Goal: Information Seeking & Learning: Check status

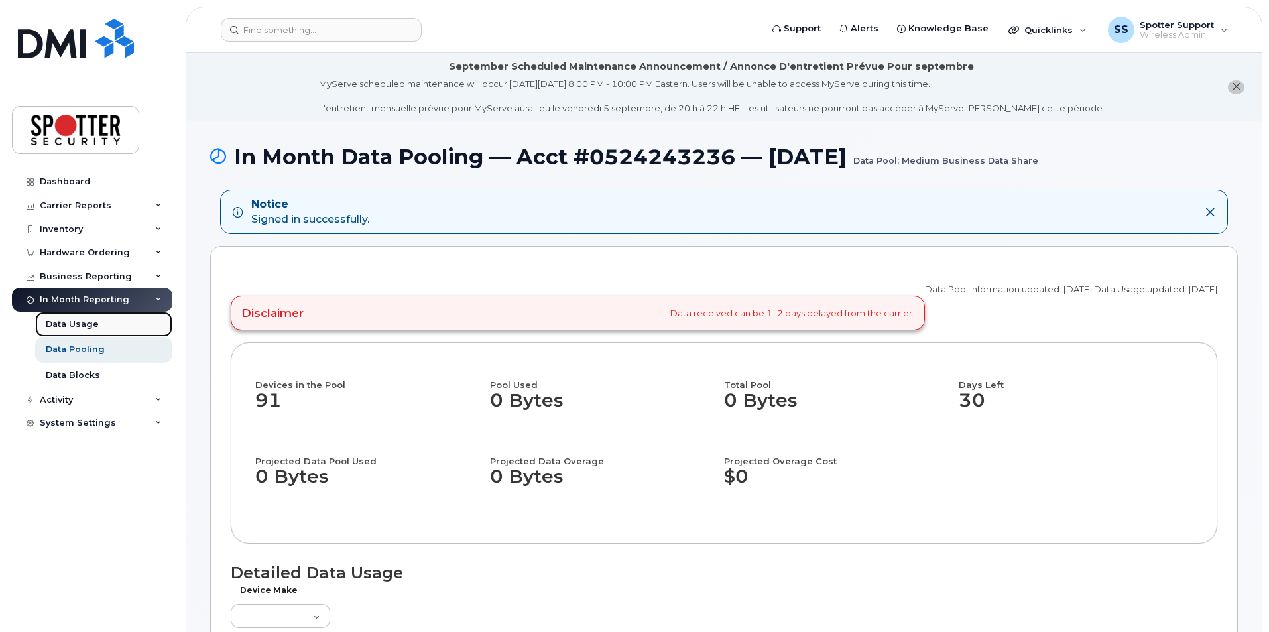
click at [68, 321] on div "Data Usage" at bounding box center [72, 324] width 53 height 12
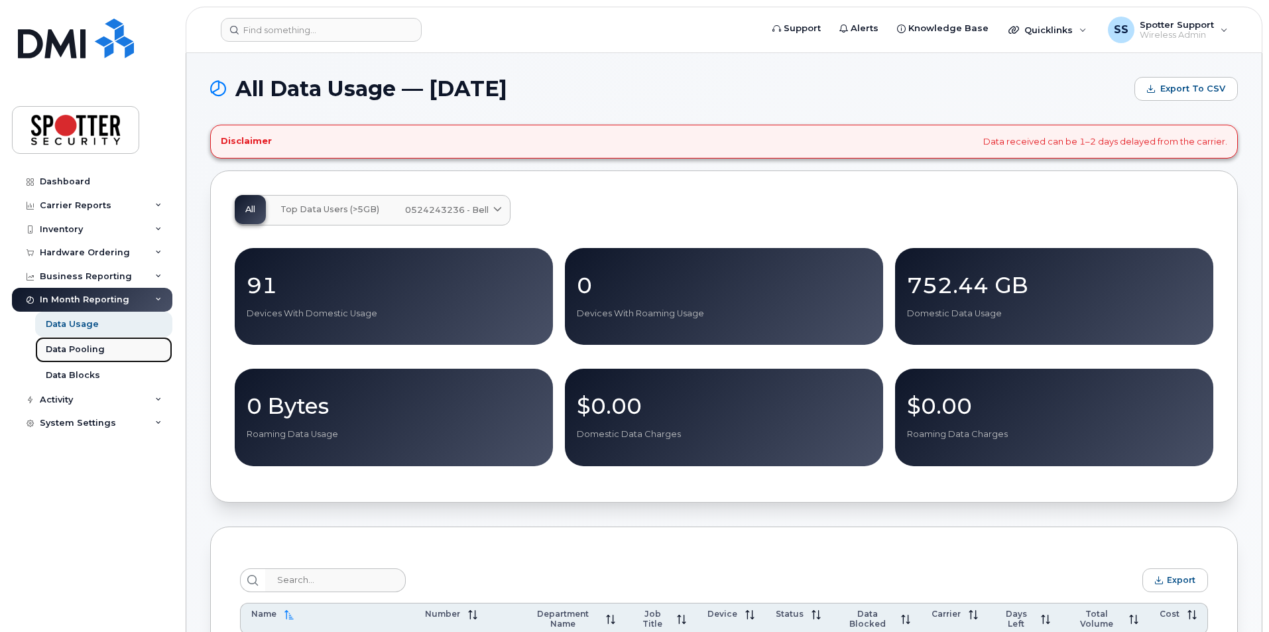
click at [87, 351] on div "Data Pooling" at bounding box center [75, 349] width 59 height 12
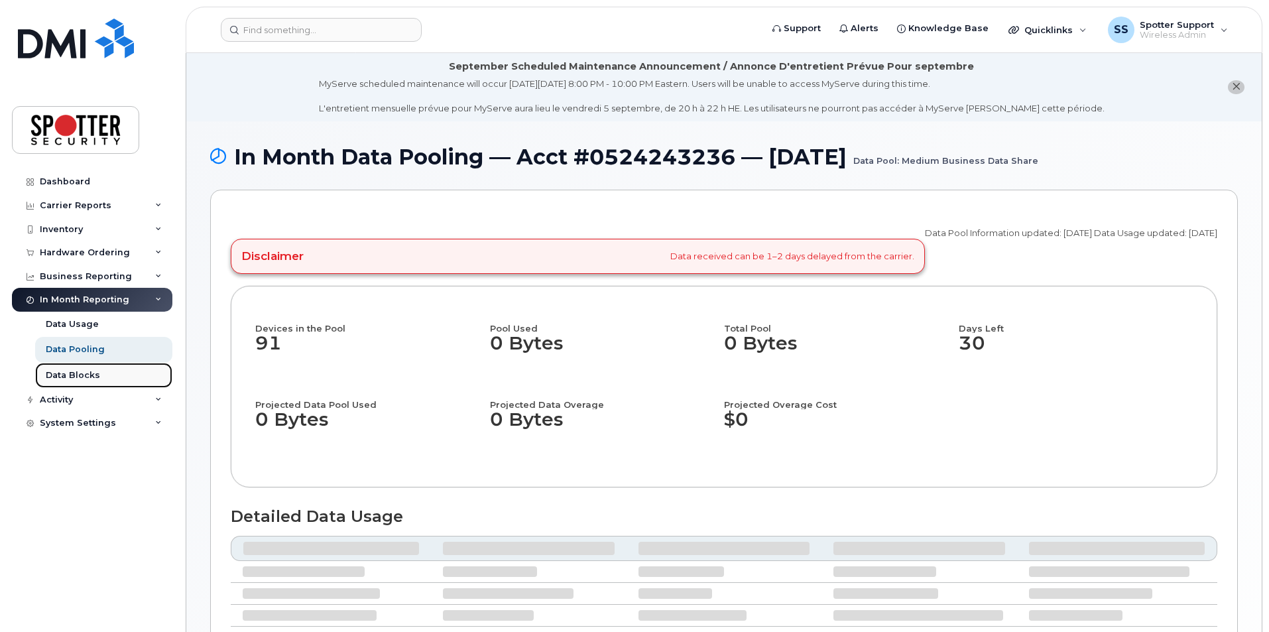
click at [97, 378] on div "Data Blocks" at bounding box center [73, 375] width 54 height 12
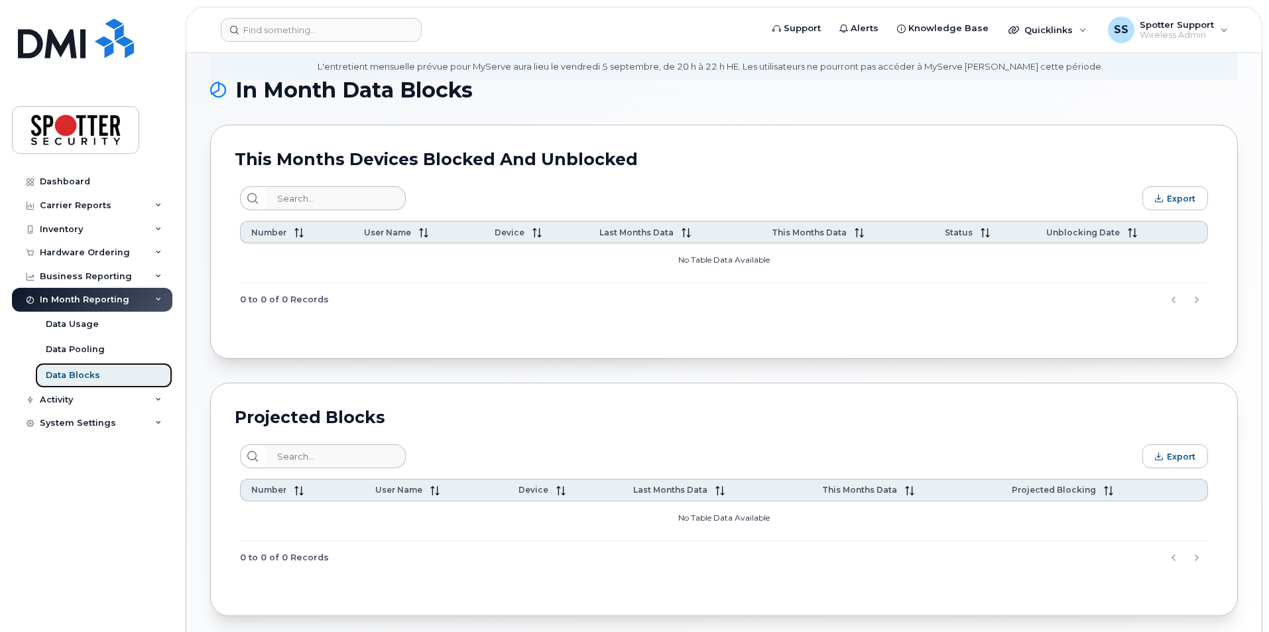
scroll to position [116, 0]
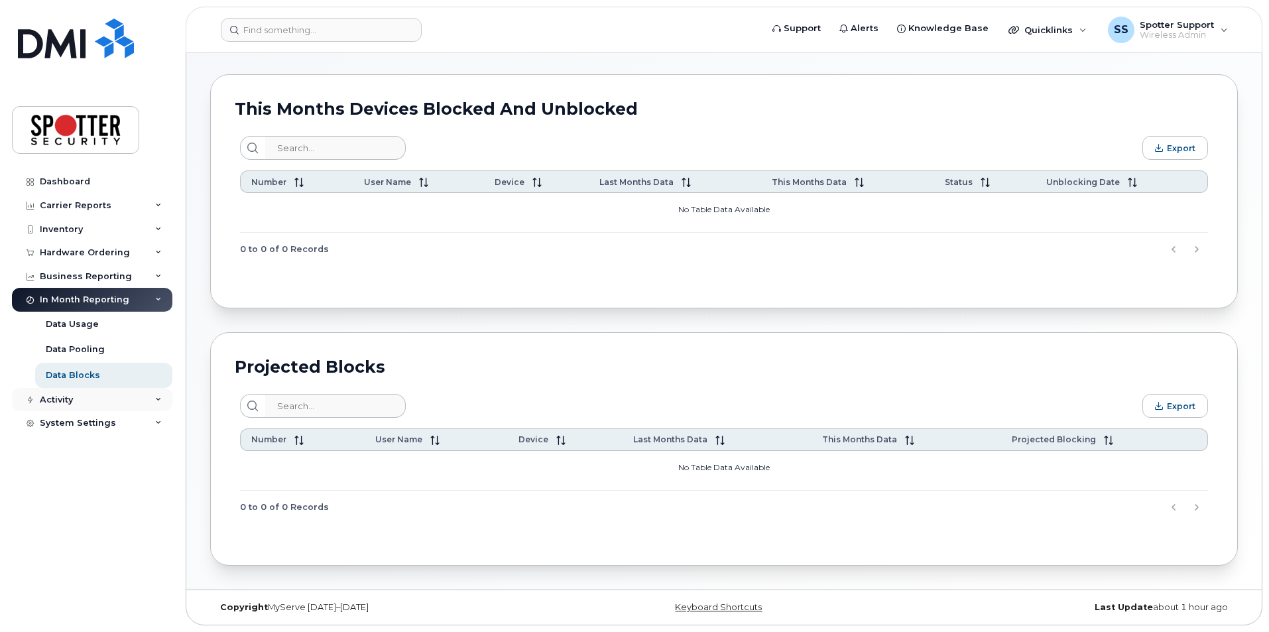
click at [56, 398] on div "Activity" at bounding box center [56, 399] width 33 height 11
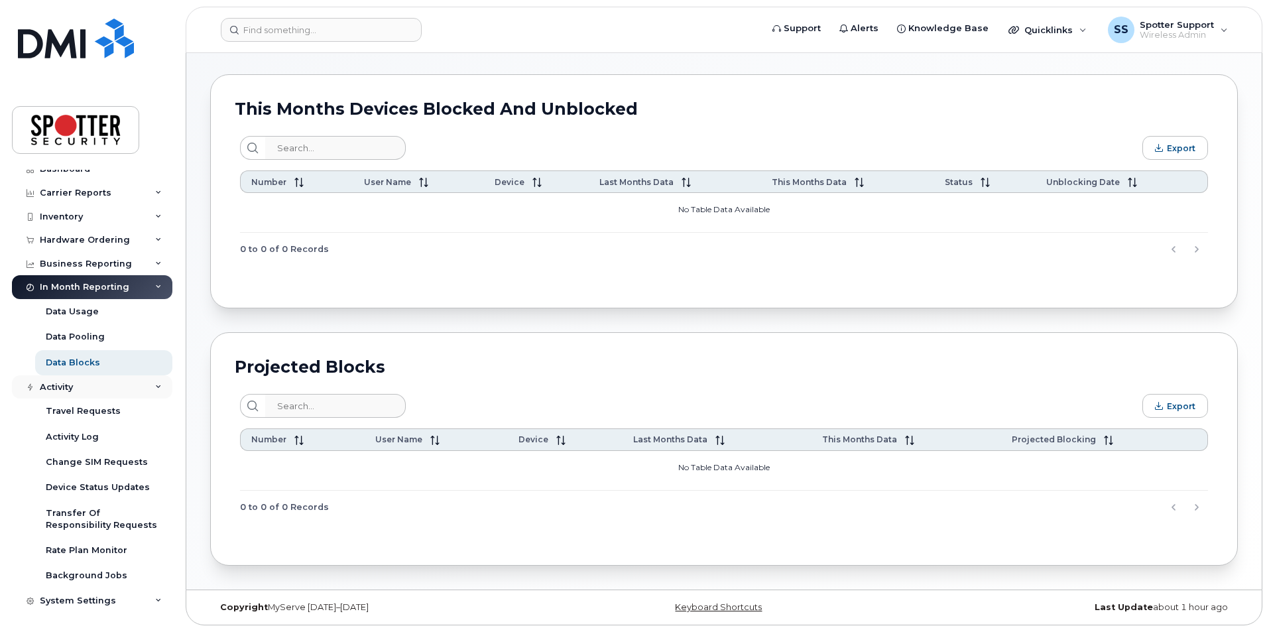
scroll to position [0, 0]
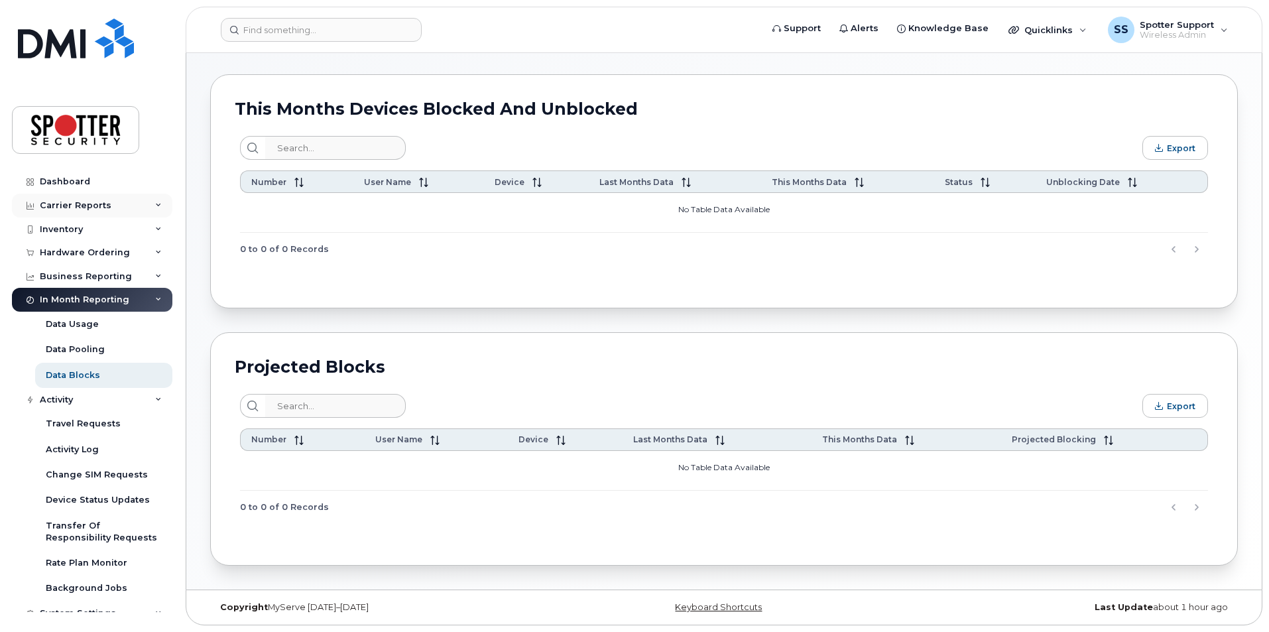
click at [69, 207] on div "Carrier Reports" at bounding box center [76, 205] width 72 height 11
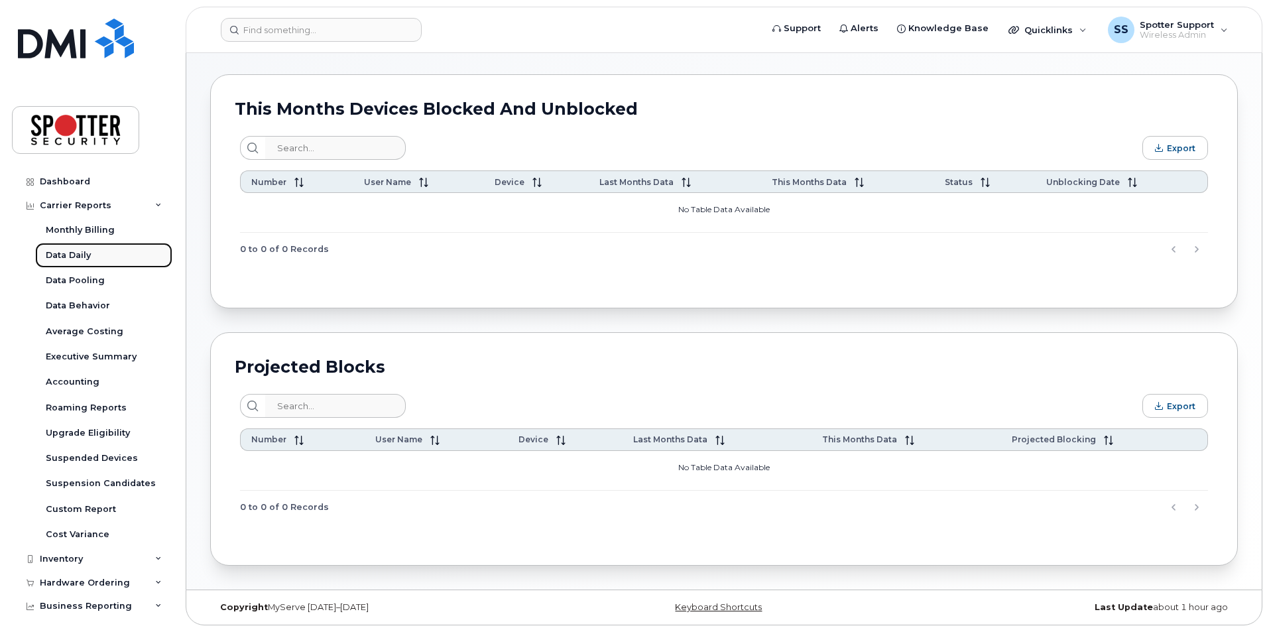
click at [62, 258] on div "Data Daily" at bounding box center [68, 255] width 45 height 12
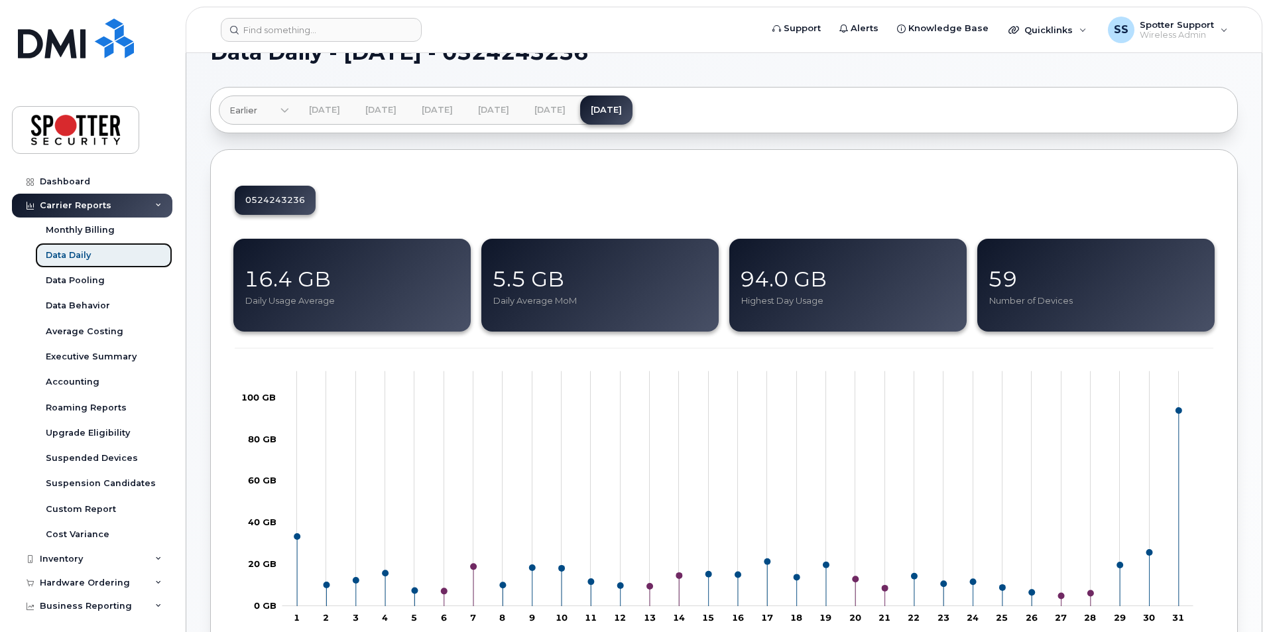
scroll to position [66, 0]
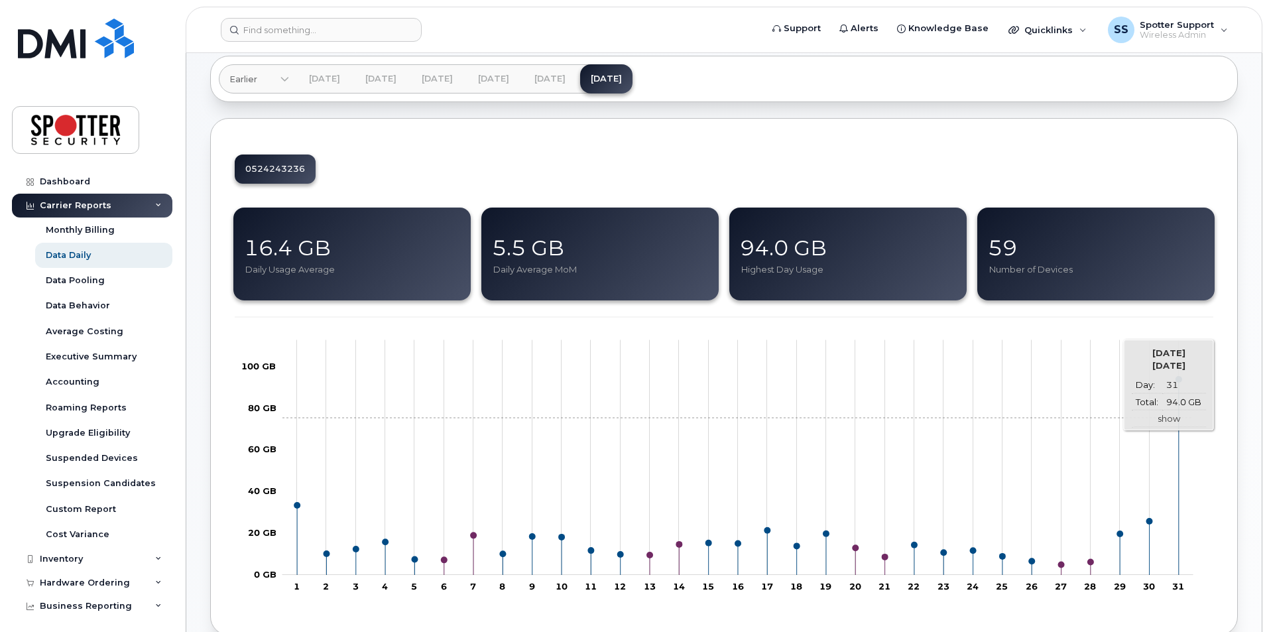
click at [1170, 418] on link "show" at bounding box center [1169, 418] width 23 height 11
click at [1167, 421] on link "show" at bounding box center [1169, 418] width 23 height 11
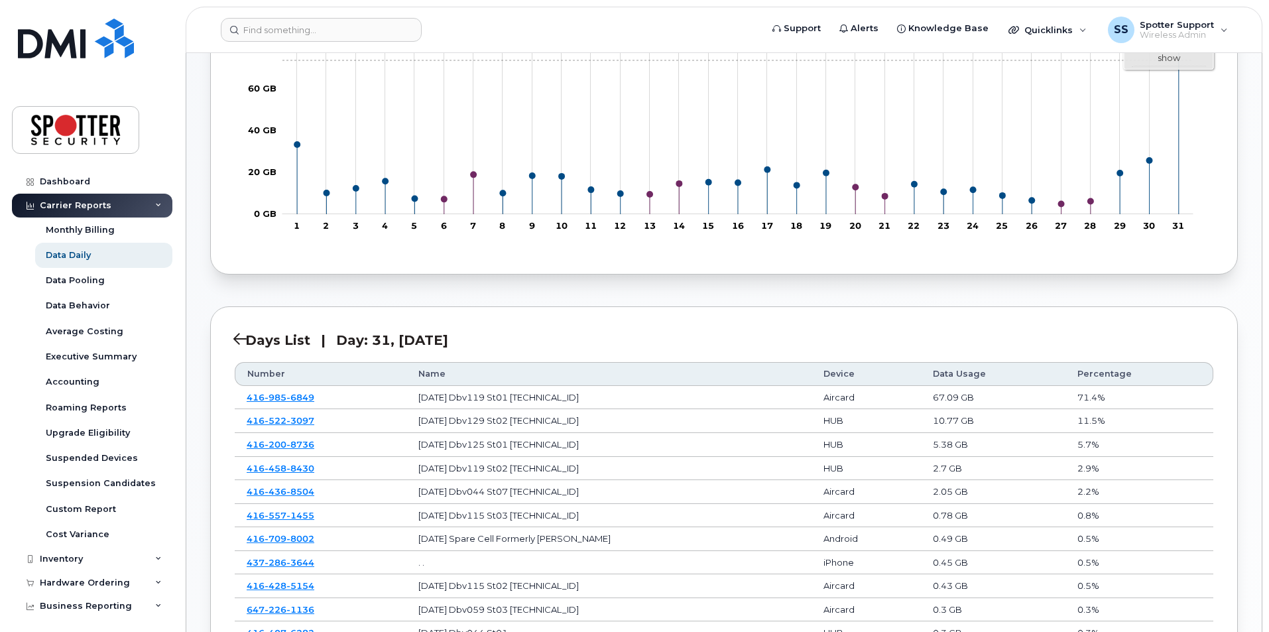
scroll to position [530, 0]
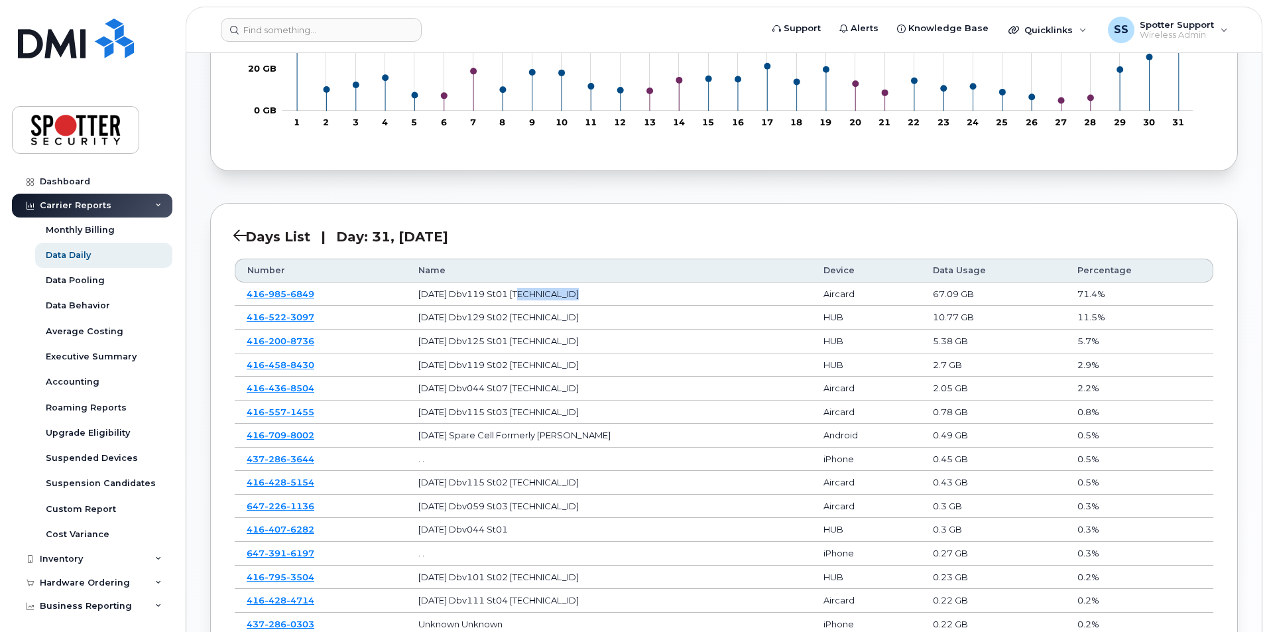
drag, startPoint x: 594, startPoint y: 294, endPoint x: 528, endPoint y: 298, distance: 66.4
click at [528, 298] on td "[DATE] Dbv119 St01 [TECHNICAL_ID]" at bounding box center [608, 294] width 405 height 24
copy td "[TECHNICAL_ID]"
drag, startPoint x: 331, startPoint y: 286, endPoint x: 235, endPoint y: 294, distance: 96.4
click at [235, 294] on td "[PHONE_NUMBER]" at bounding box center [321, 294] width 172 height 24
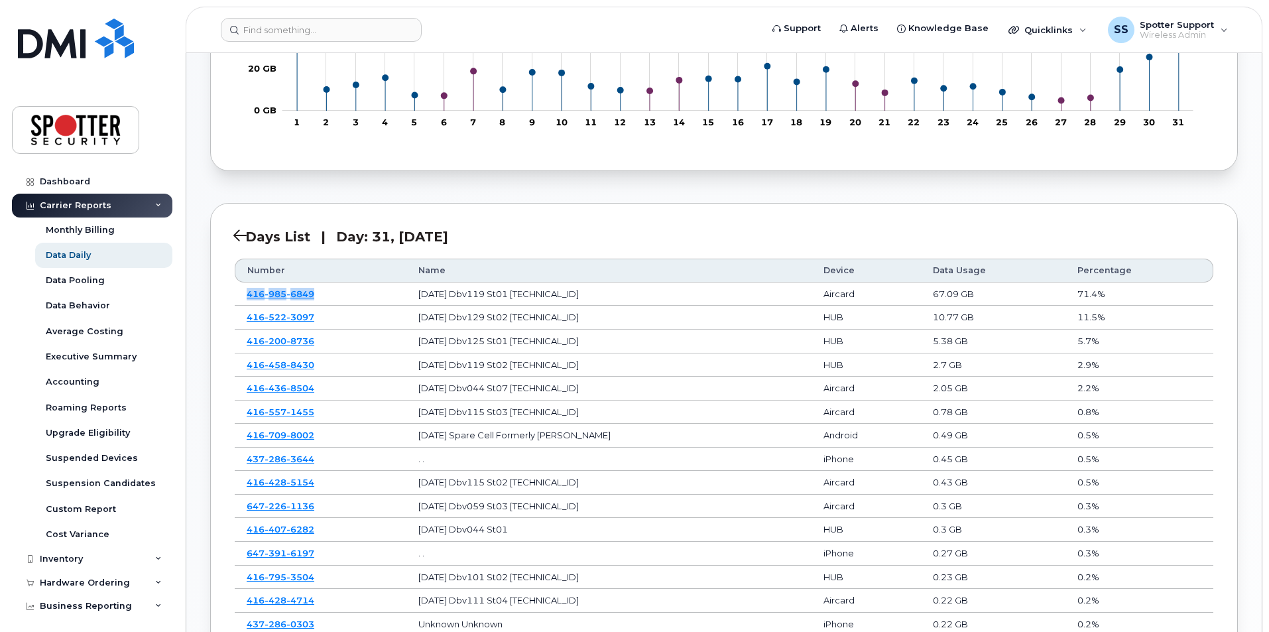
copy span "[PHONE_NUMBER]"
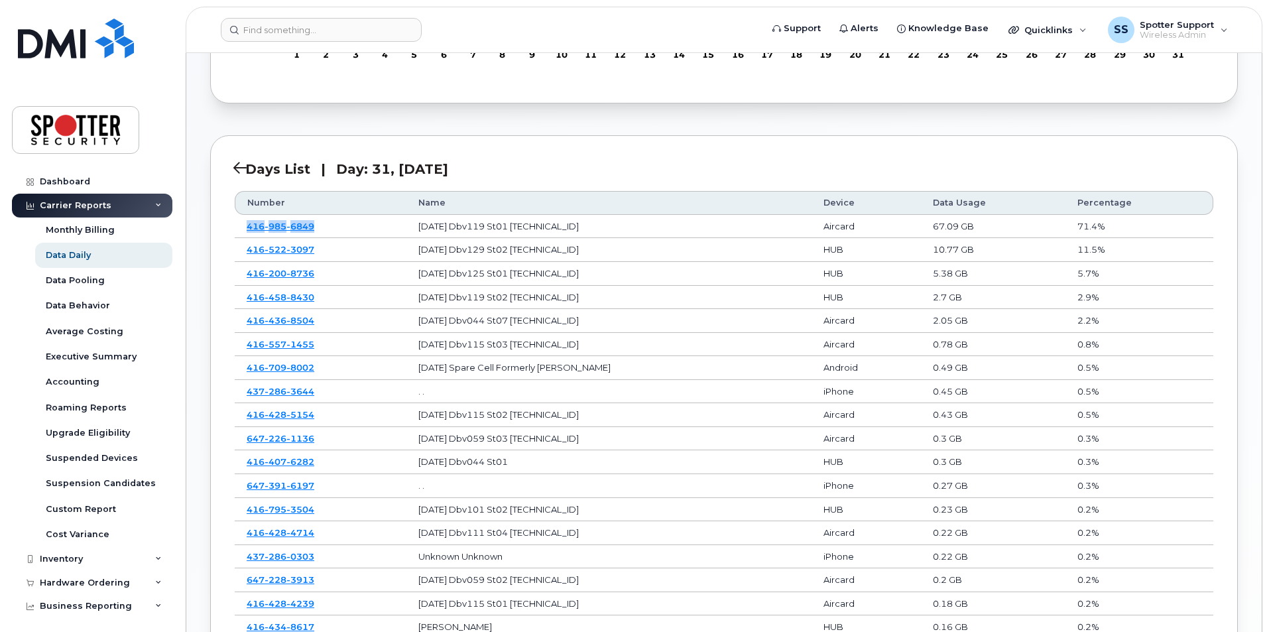
scroll to position [597, 0]
drag, startPoint x: 338, startPoint y: 257, endPoint x: 246, endPoint y: 251, distance: 92.3
click at [246, 251] on td "[PHONE_NUMBER]" at bounding box center [321, 251] width 172 height 24
copy span "[PHONE_NUMBER]"
click at [80, 274] on link "Data Pooling" at bounding box center [103, 280] width 137 height 25
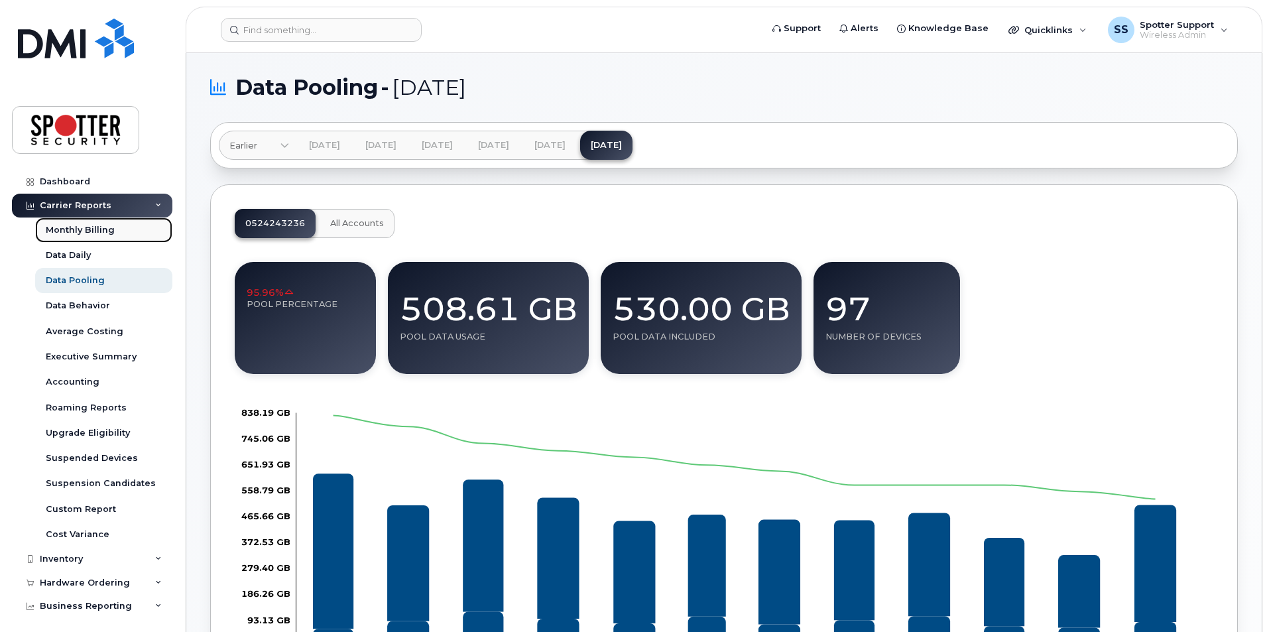
click at [76, 226] on div "Monthly Billing" at bounding box center [80, 230] width 69 height 12
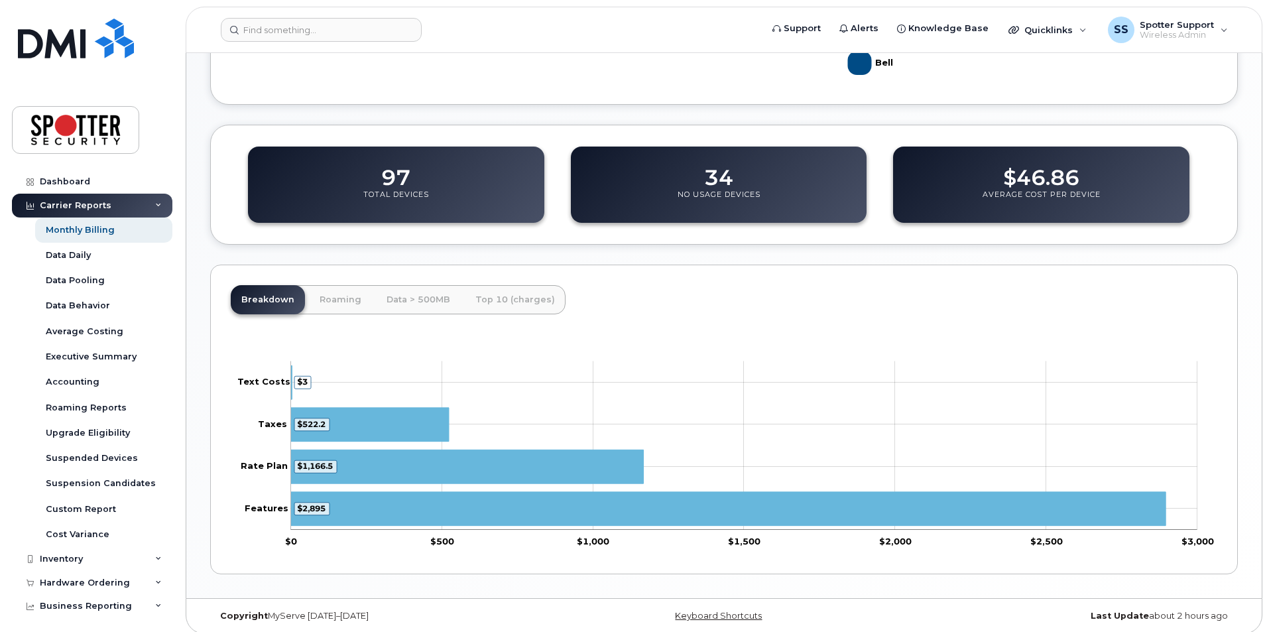
scroll to position [473, 0]
